Goal: Information Seeking & Learning: Learn about a topic

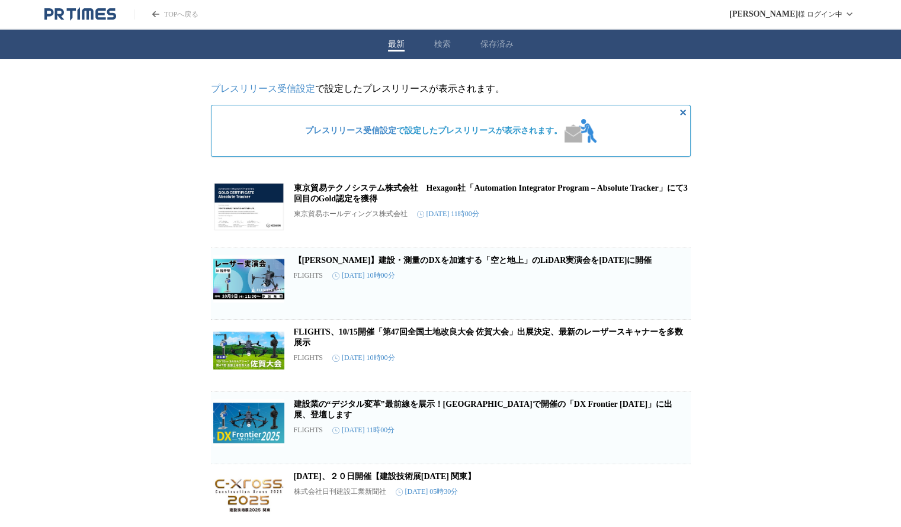
click at [398, 42] on button "最新" at bounding box center [396, 44] width 17 height 11
click at [437, 46] on div "最新 検索 保存済み" at bounding box center [450, 45] width 901 height 30
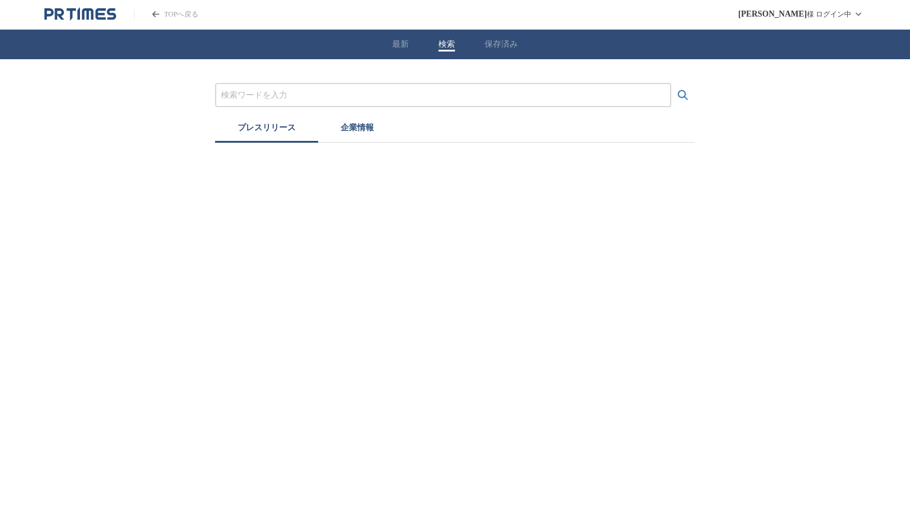
click at [408, 95] on input "プレスリリースおよび企業を検索する" at bounding box center [443, 95] width 444 height 13
type input "o"
click at [408, 95] on input "プレスリリースおよび企業を検索する" at bounding box center [443, 95] width 444 height 13
click at [671, 84] on button "検索する" at bounding box center [683, 96] width 24 height 24
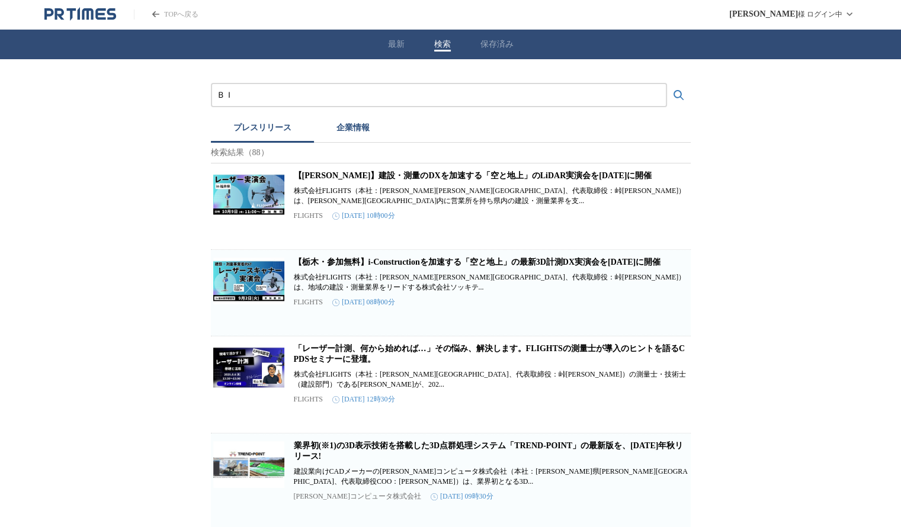
type input "Ｂ"
click at [667, 84] on button "検索する" at bounding box center [679, 96] width 24 height 24
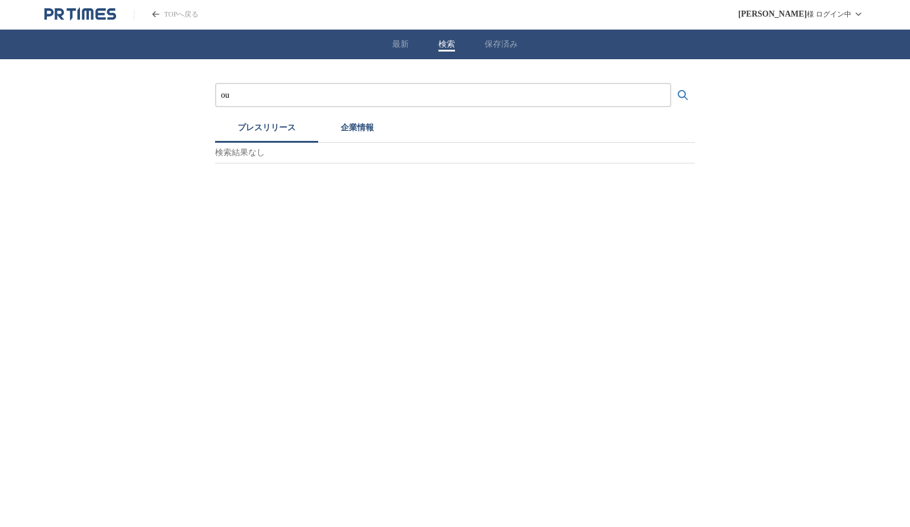
type input "o"
type input "応用技術"
click at [671, 84] on button "検索する" at bounding box center [683, 96] width 24 height 24
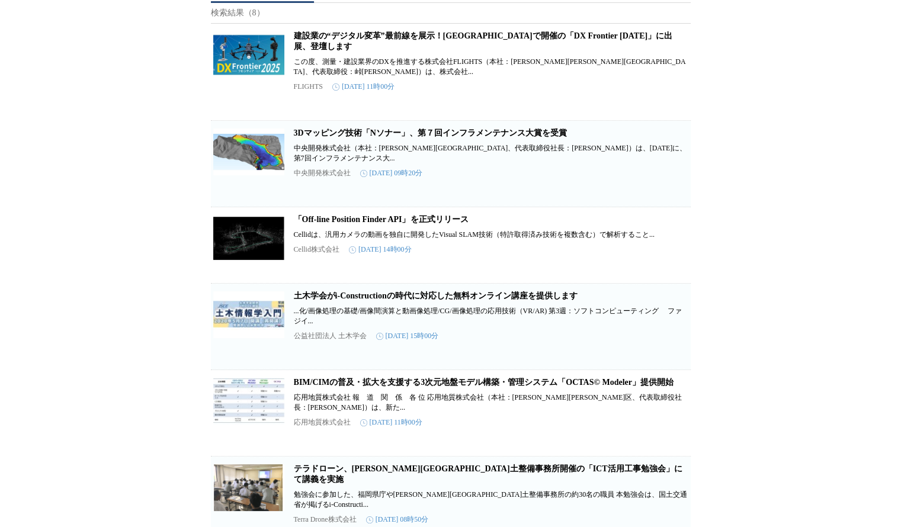
scroll to position [178, 0]
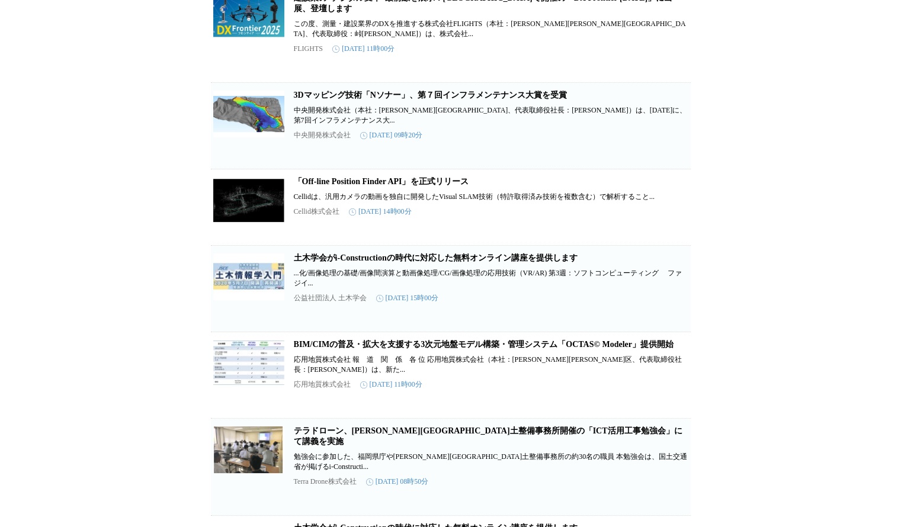
click at [402, 349] on link "BIM/CIMの普及・拡大を支援する3次元地盤モデル構築・管理システム「OCTAS© Modeler」提供開始" at bounding box center [484, 344] width 380 height 9
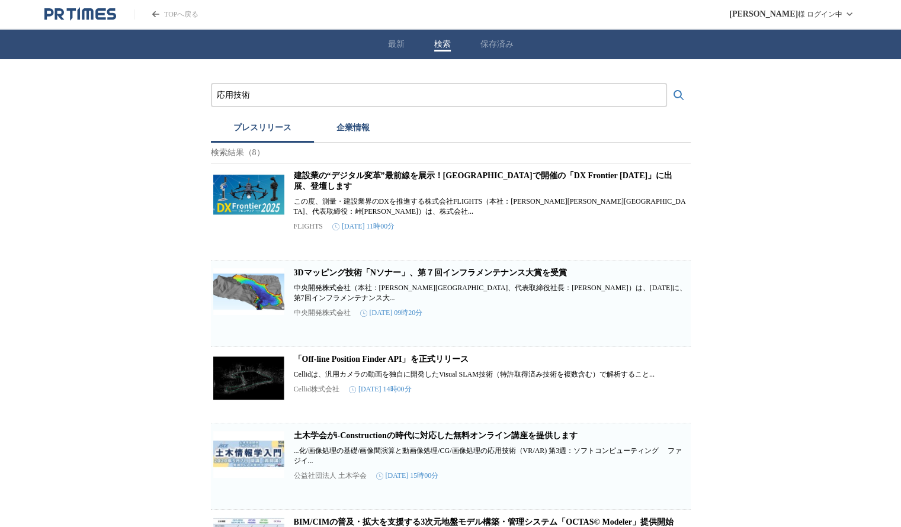
scroll to position [0, 0]
click at [90, 16] on icon "PR TIMESのトップページはこちら" at bounding box center [80, 14] width 72 height 14
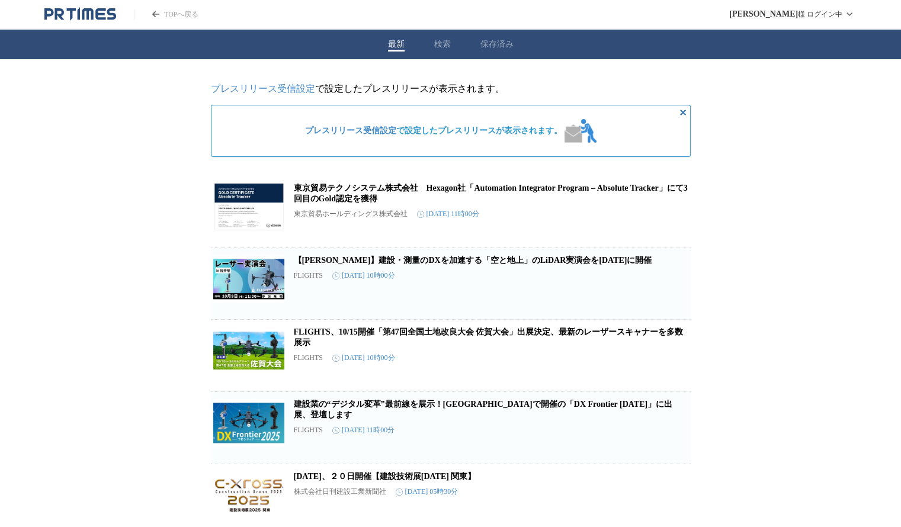
click at [389, 200] on link "東京貿易テクノシステム株式会社　Hexagon社「Automation Integrator Program – Absolute Tracker」にて3回目…" at bounding box center [491, 194] width 394 height 20
